Goal: Find specific page/section: Find specific page/section

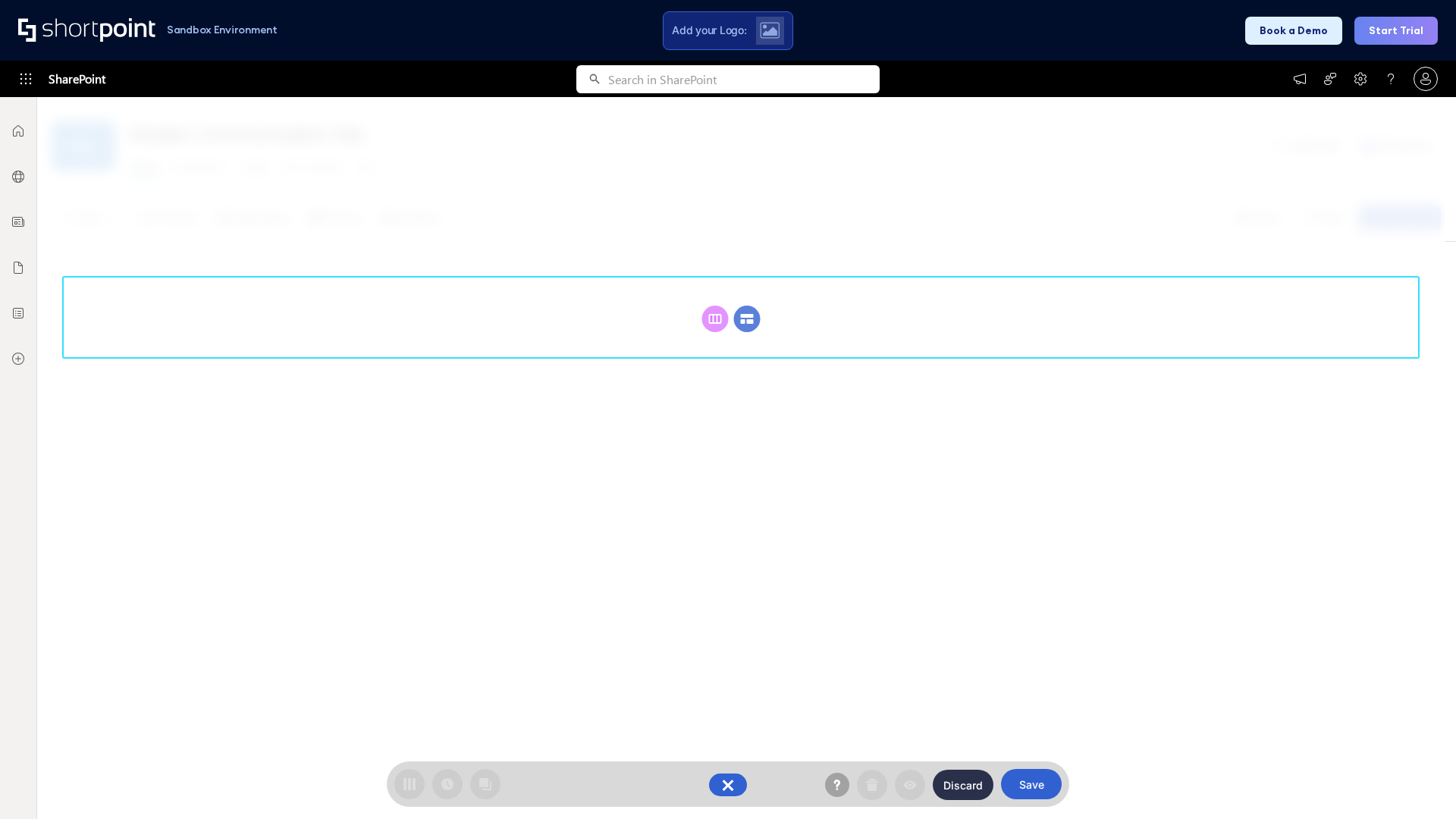
scroll to position [209, 0]
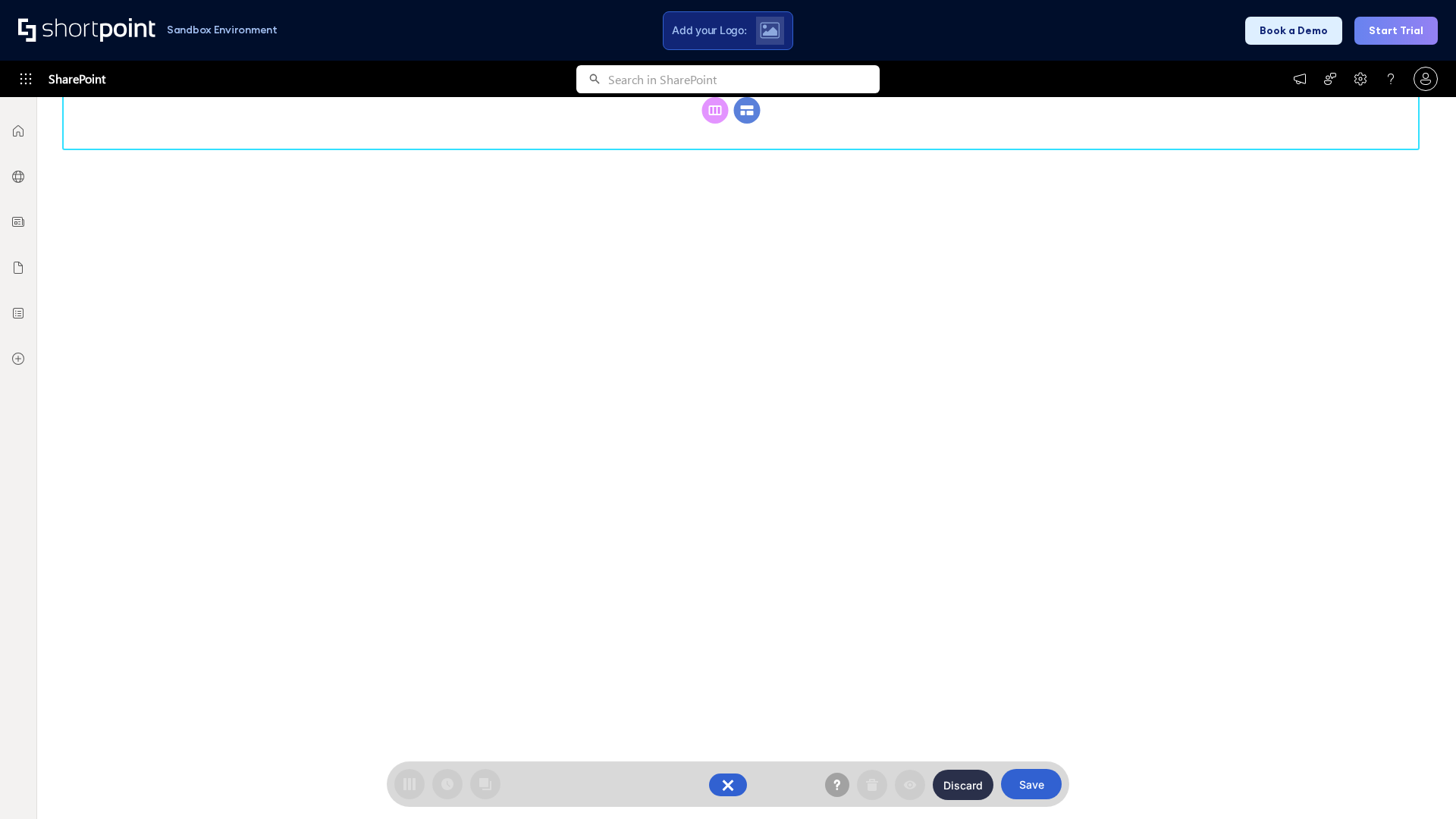
click at [747, 123] on circle at bounding box center [747, 110] width 26 height 26
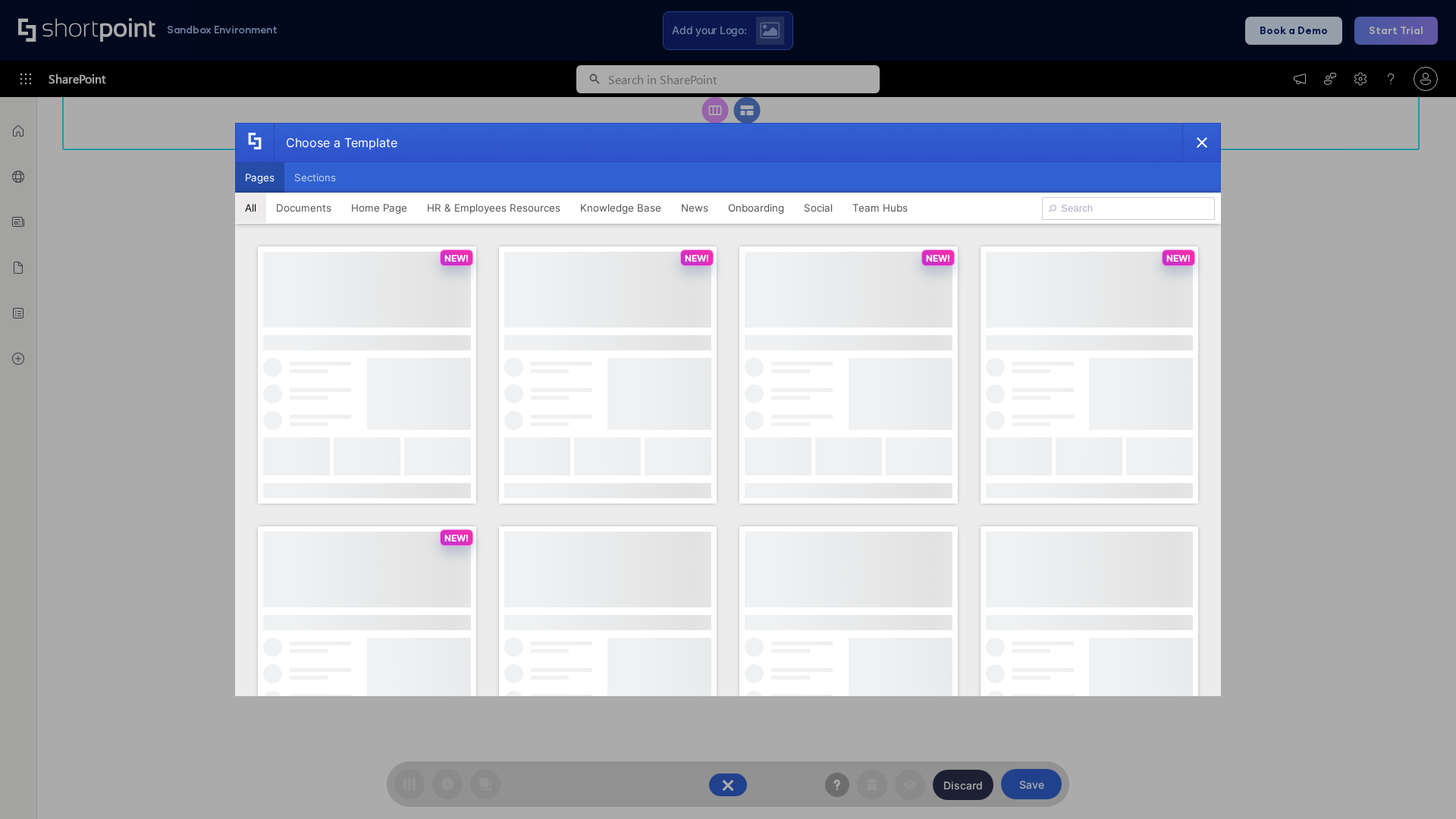
scroll to position [0, 0]
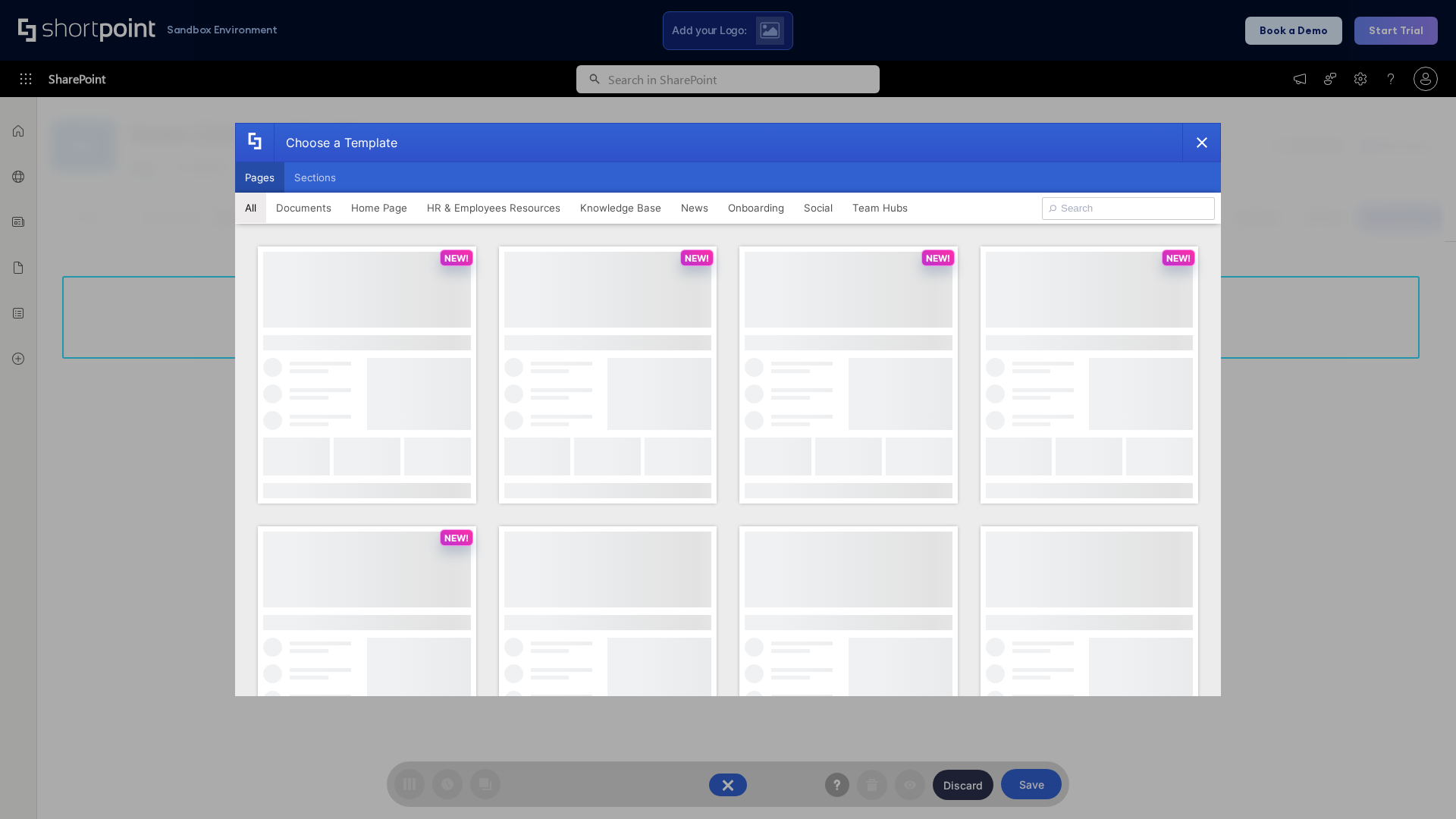
click at [259, 177] on button "Pages" at bounding box center [259, 177] width 49 height 30
type input "Knowledge Portal 1"
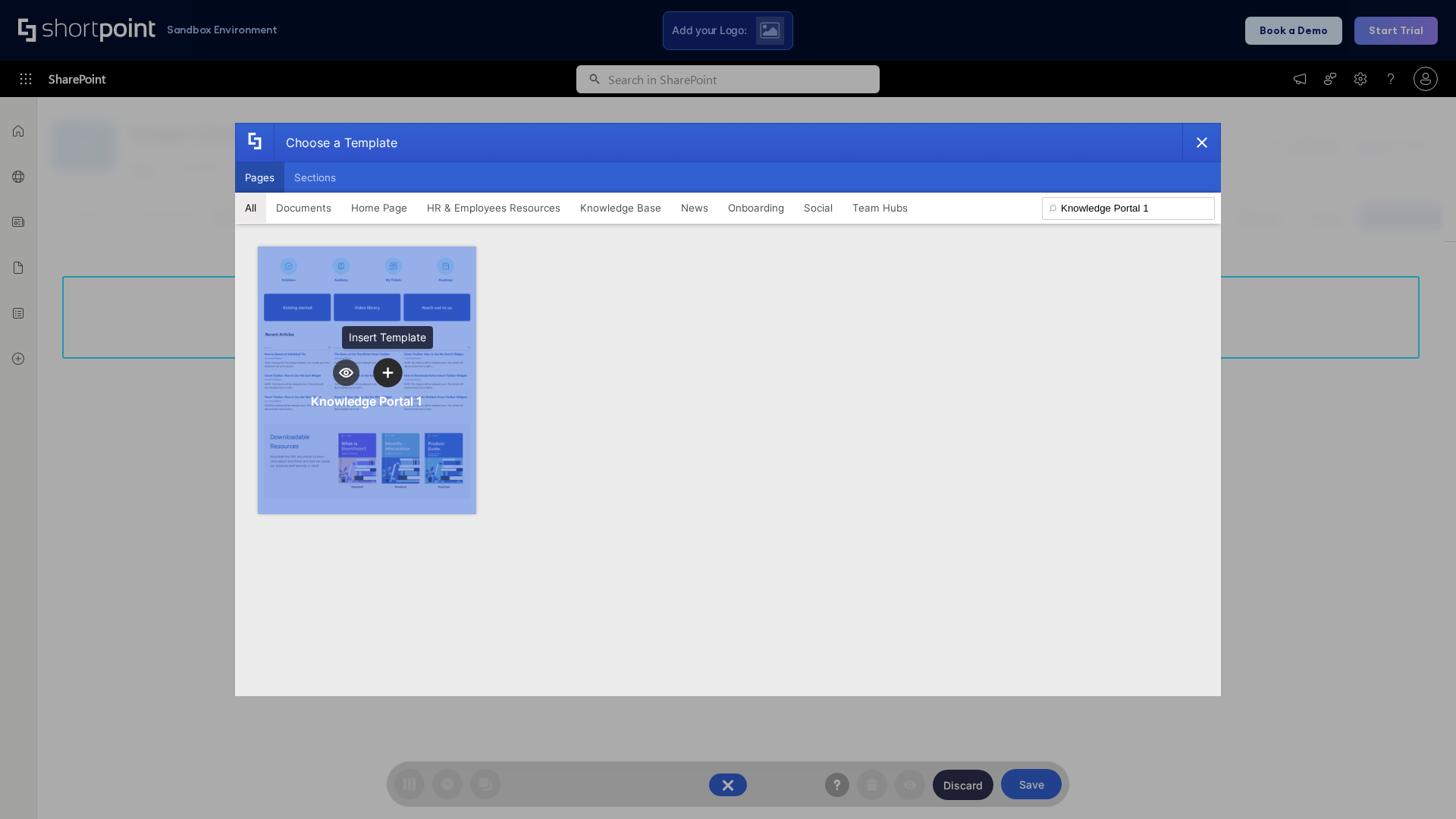
click at [388, 373] on icon "template selector" at bounding box center [387, 372] width 11 height 11
